Goal: Task Accomplishment & Management: Use online tool/utility

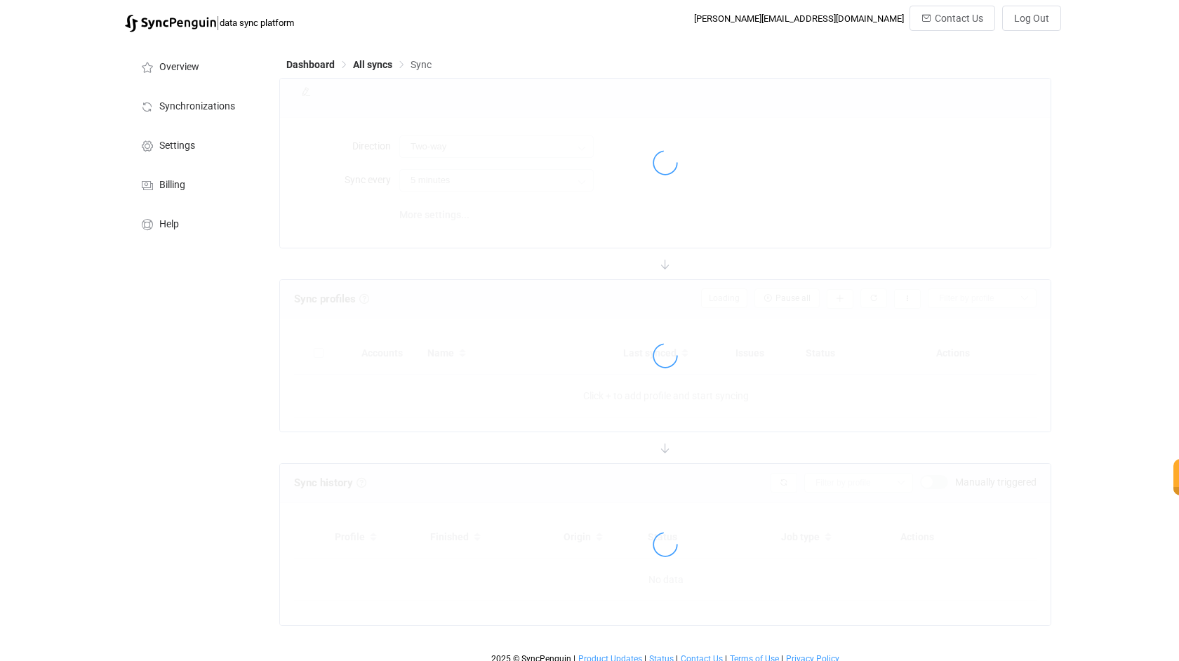
type input "Salesforce → Google"
type input "10 minutes"
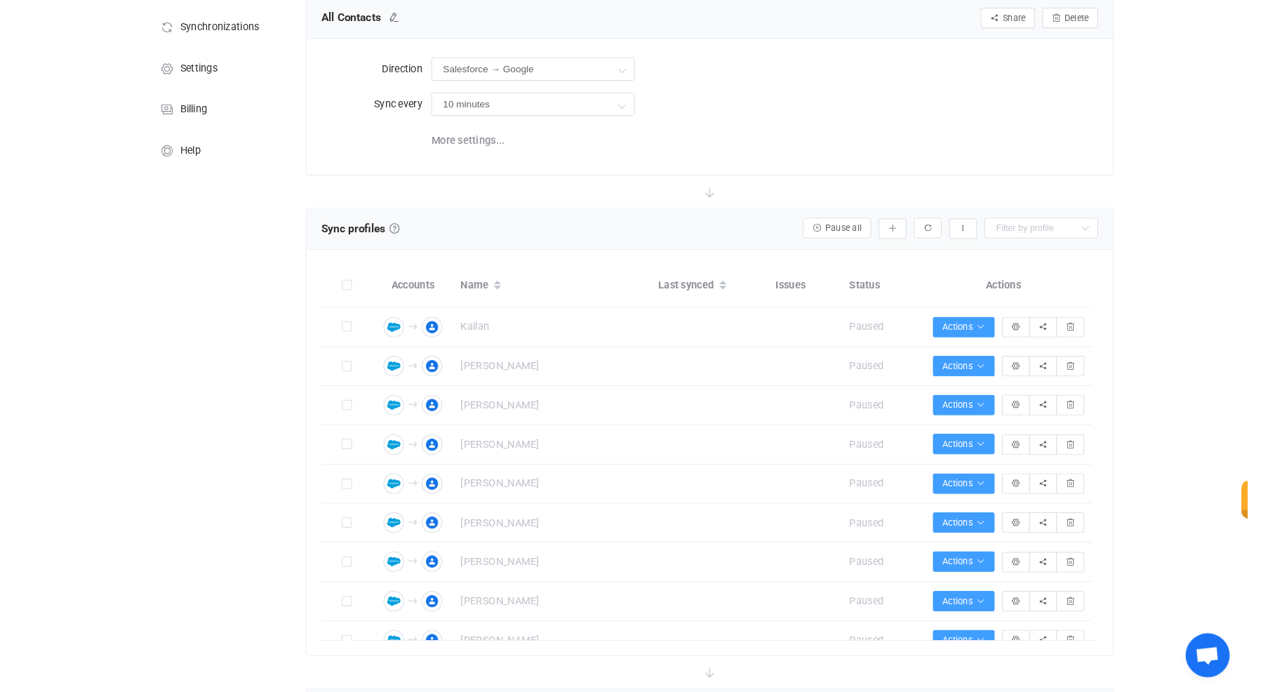
scroll to position [81, 0]
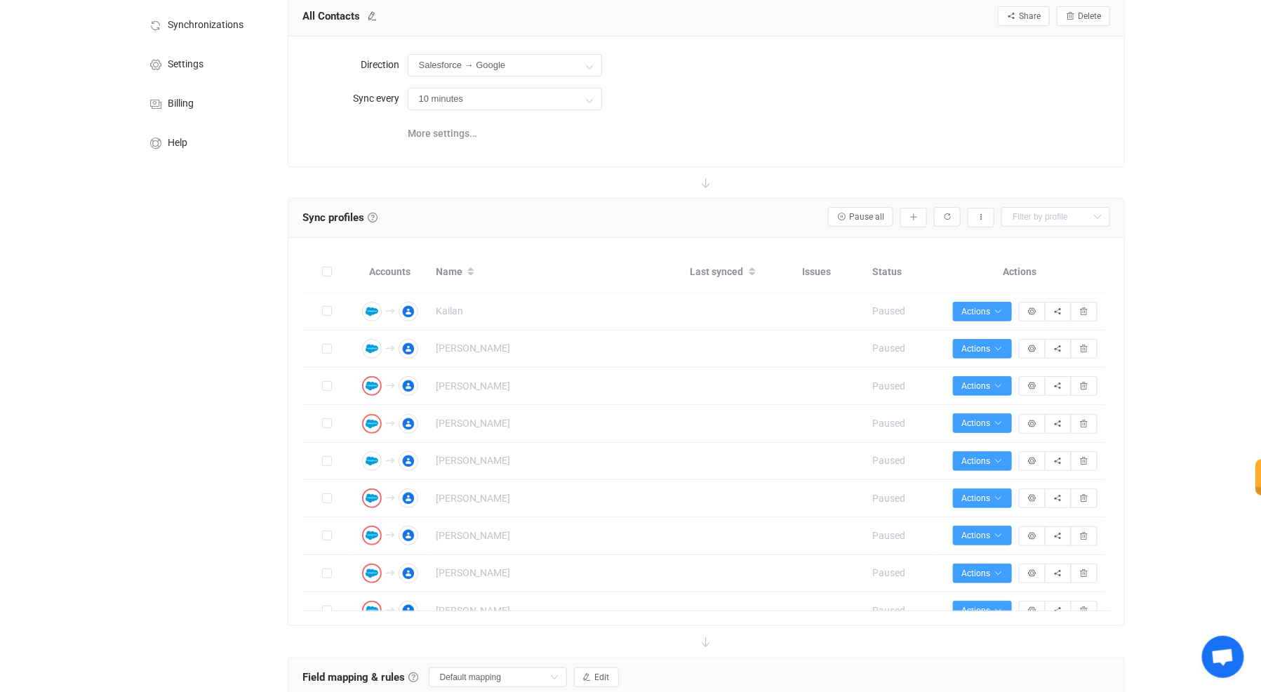
click at [753, 61] on div "Salesforce → Google Two-way Google Salesforce Salesforce Google" at bounding box center [759, 65] width 703 height 29
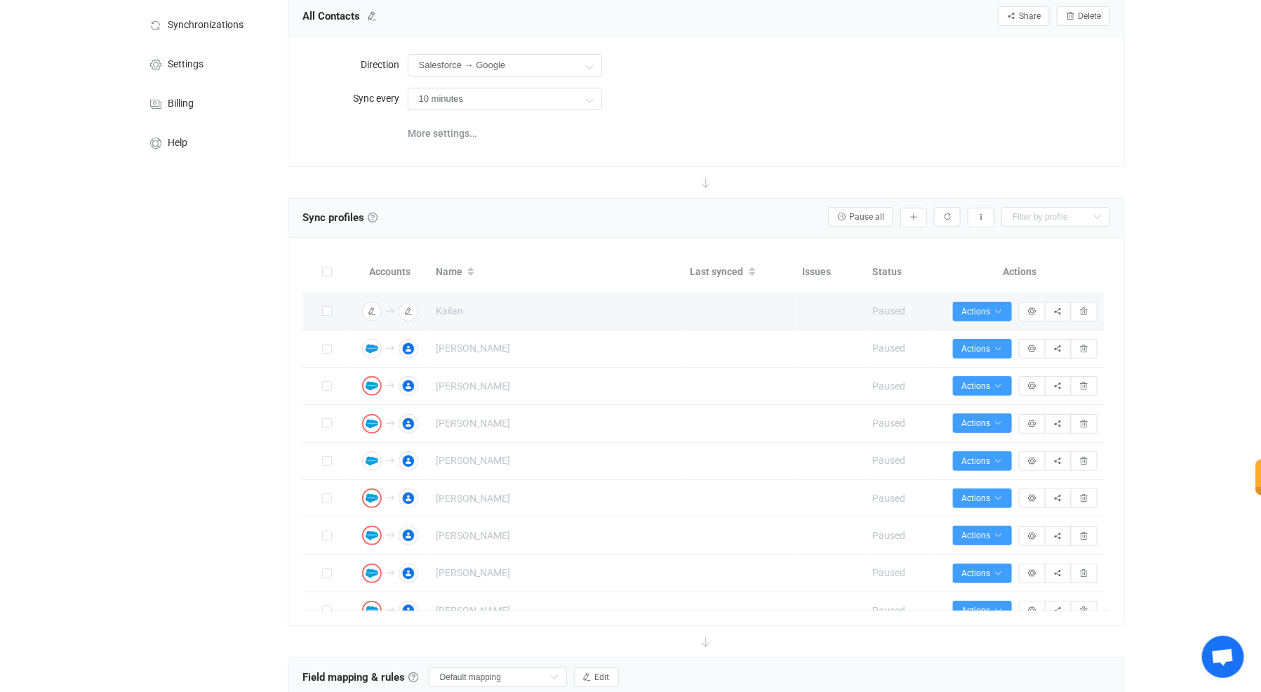
scroll to position [72, 0]
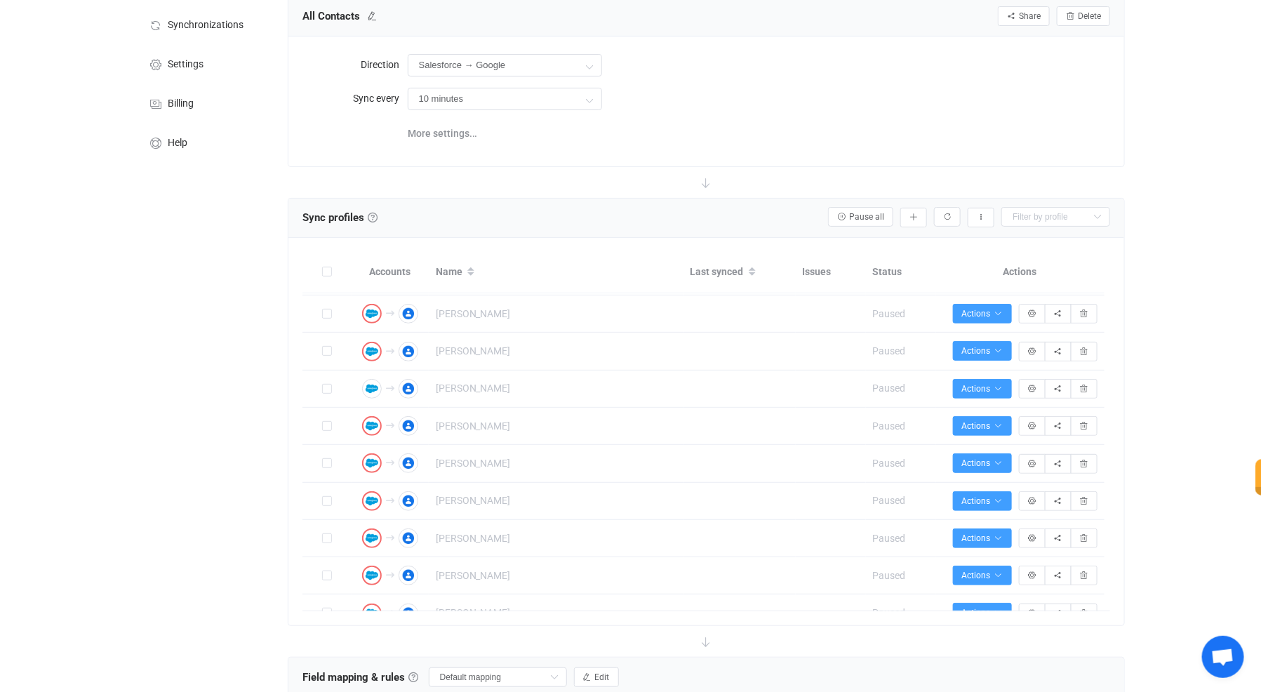
click at [879, 95] on div "10 minutes 10 minutes 15 minutes 30 minutes 1 hour 2 hours 4 hours 8 hours 12 h…" at bounding box center [759, 98] width 703 height 29
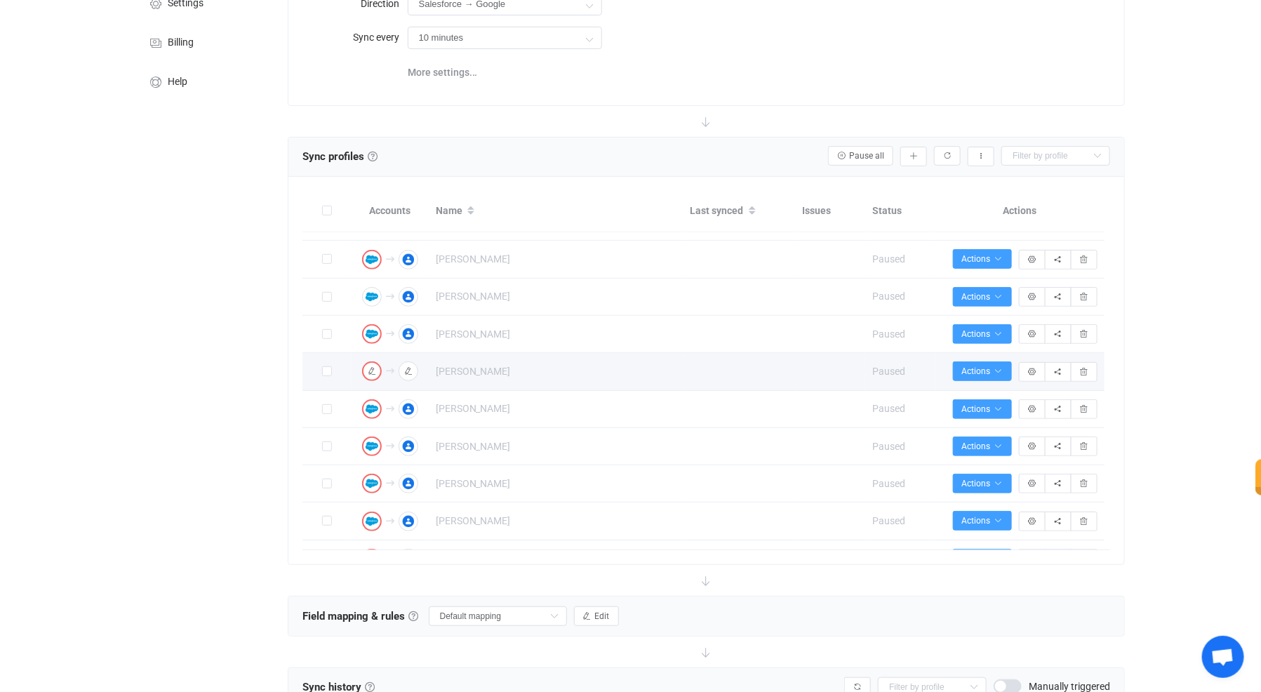
scroll to position [110, 0]
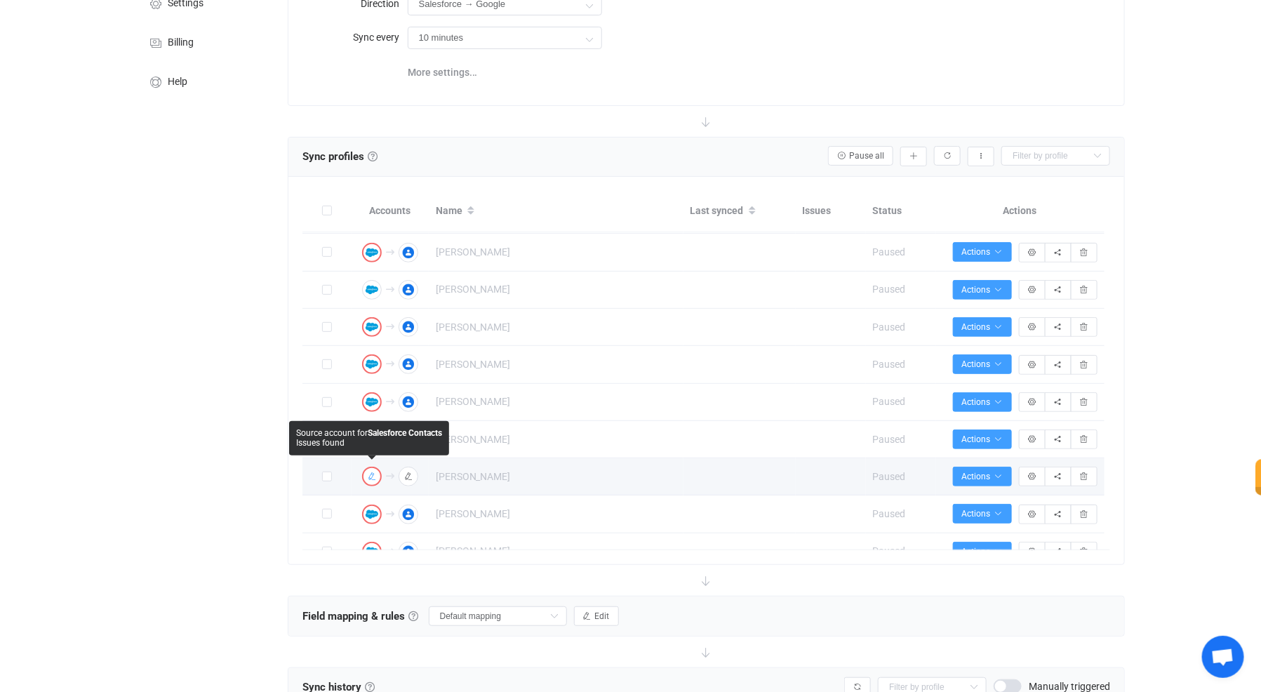
click at [375, 467] on button "button" at bounding box center [372, 477] width 20 height 20
